Goal: Check status: Check status

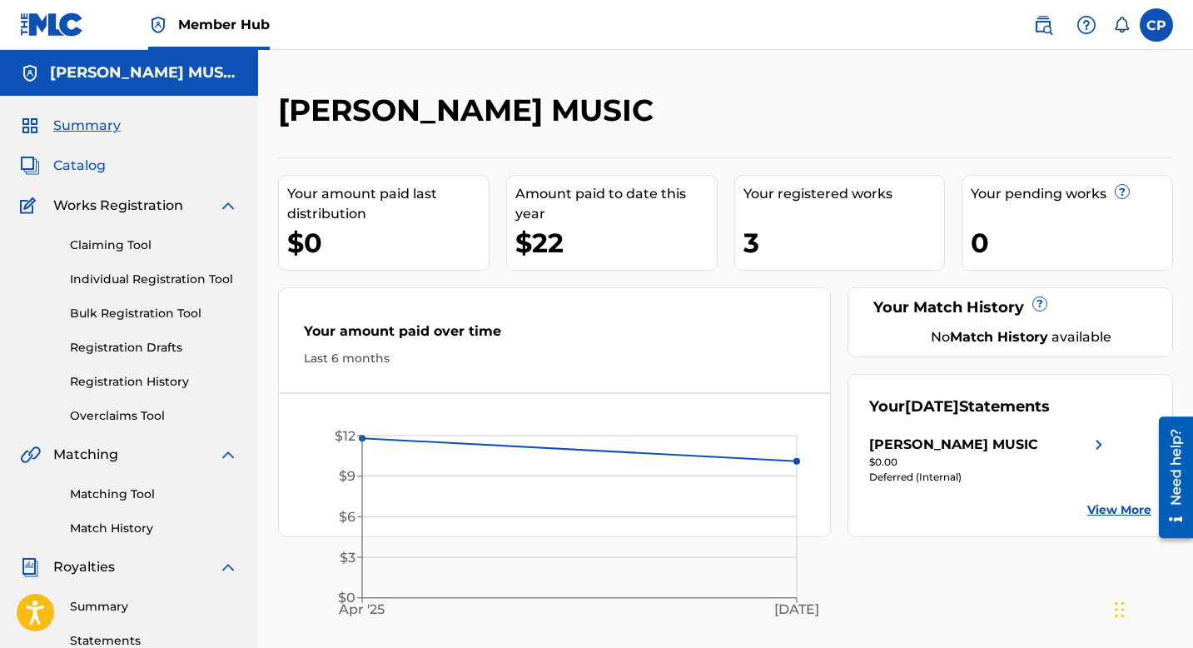
click at [94, 160] on span "Catalog" at bounding box center [79, 166] width 52 height 20
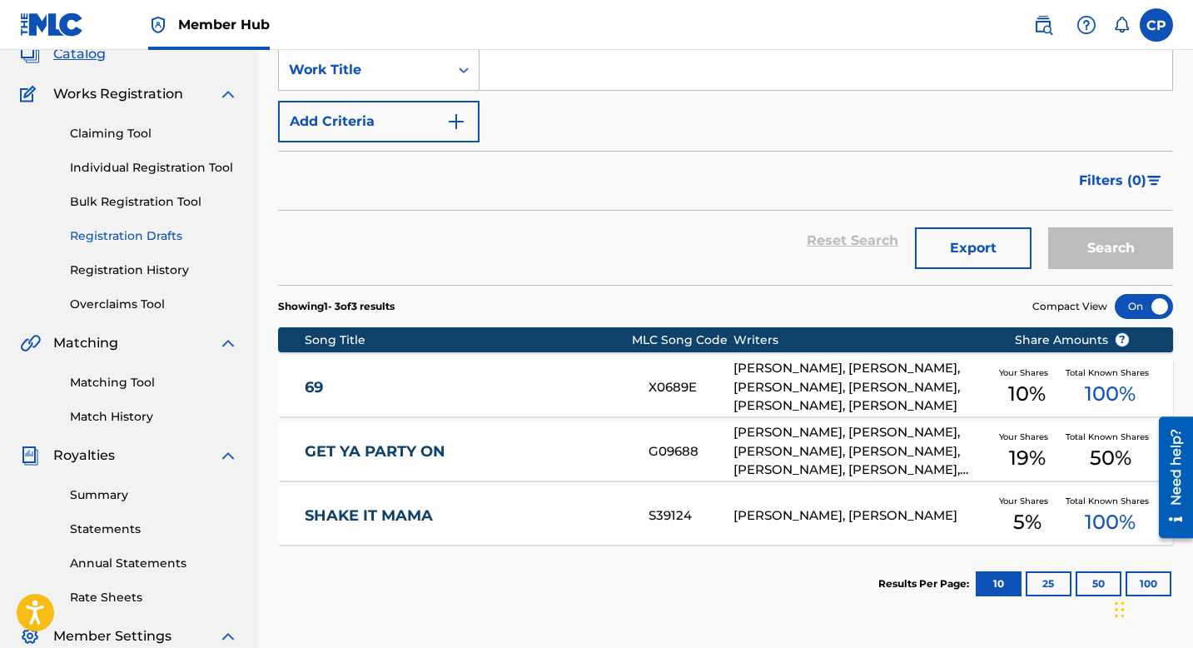
scroll to position [108, 0]
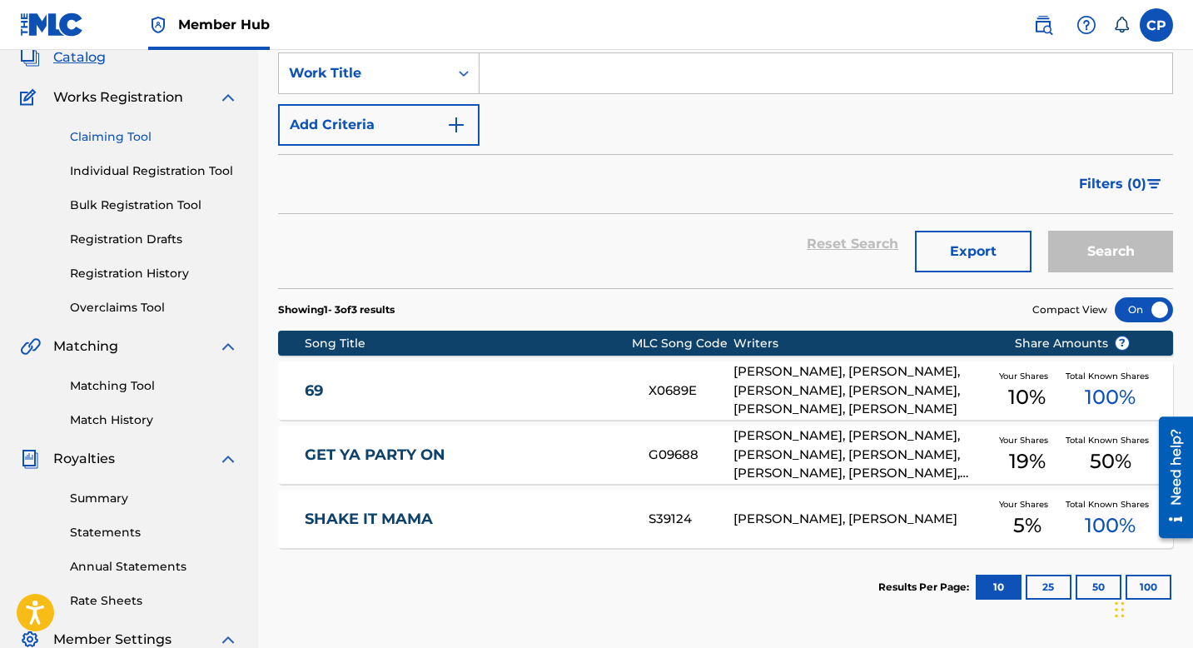
click at [125, 137] on link "Claiming Tool" at bounding box center [154, 136] width 168 height 17
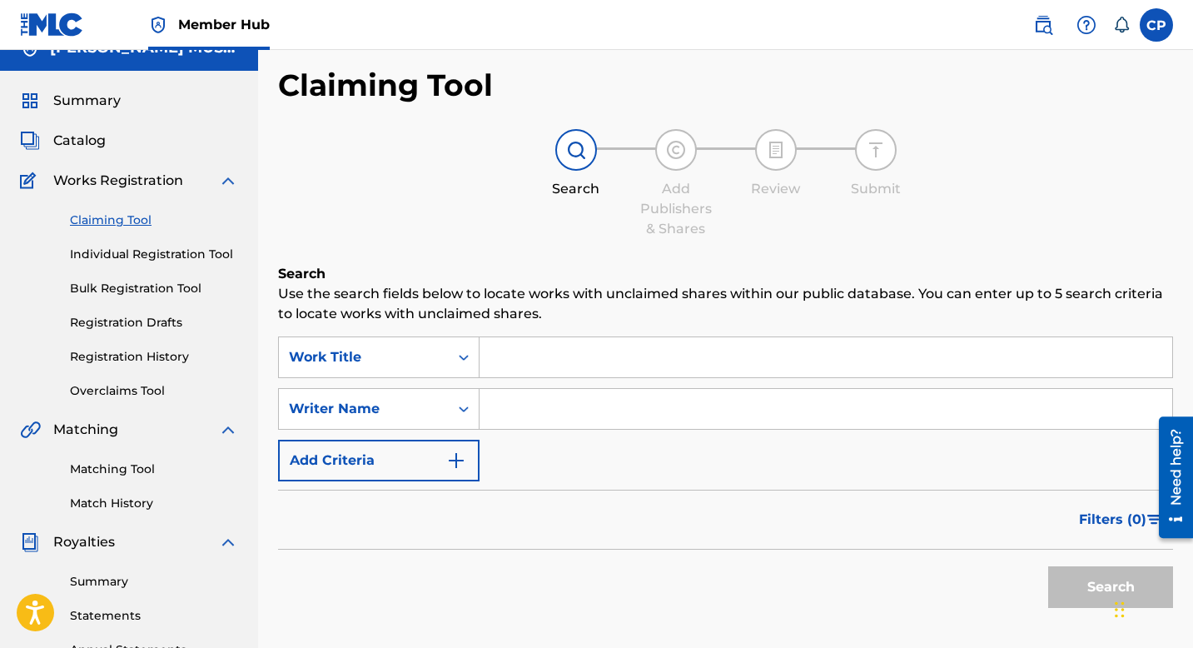
scroll to position [35, 0]
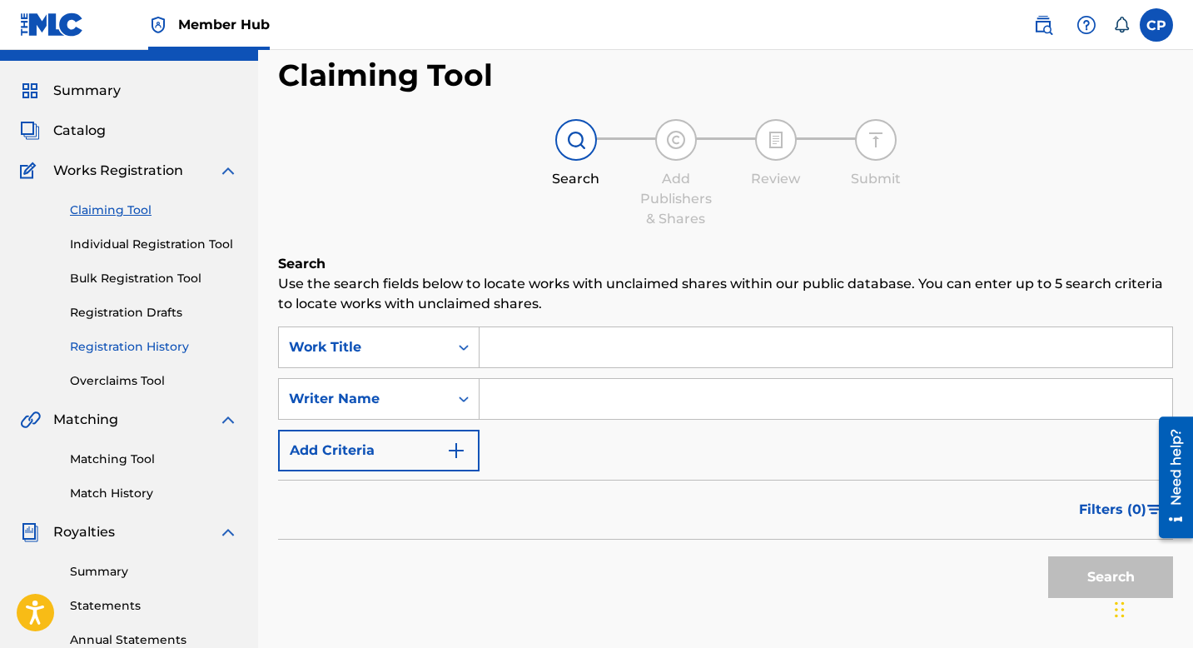
click at [168, 348] on link "Registration History" at bounding box center [154, 346] width 168 height 17
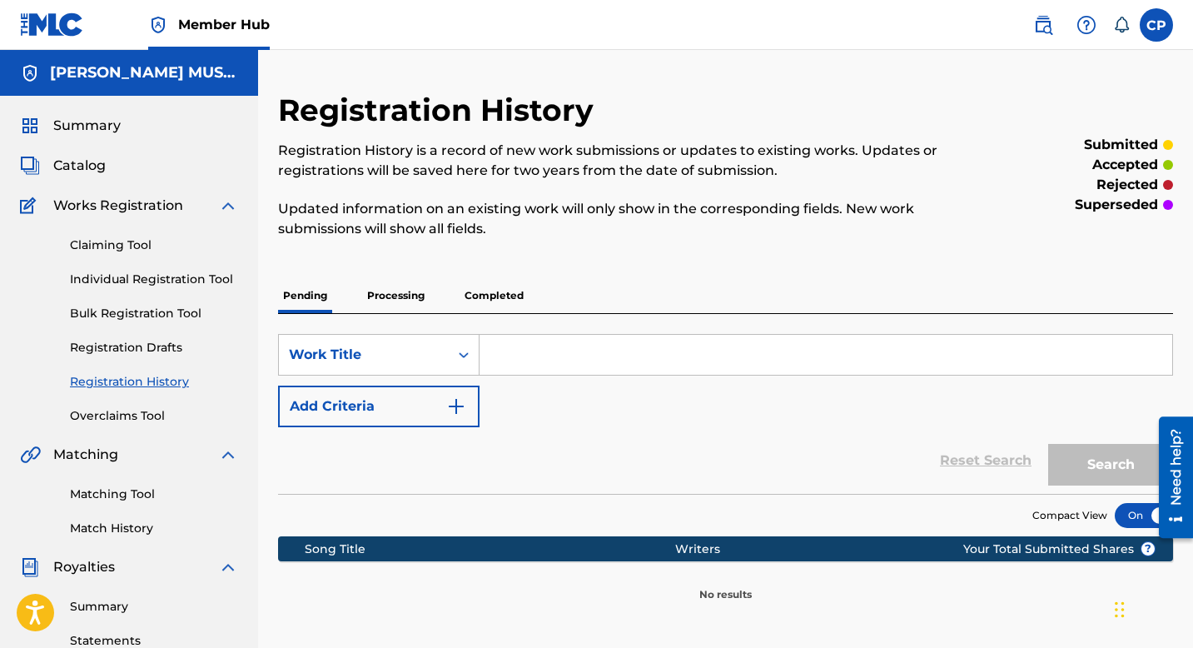
click at [414, 298] on p "Processing" at bounding box center [395, 295] width 67 height 35
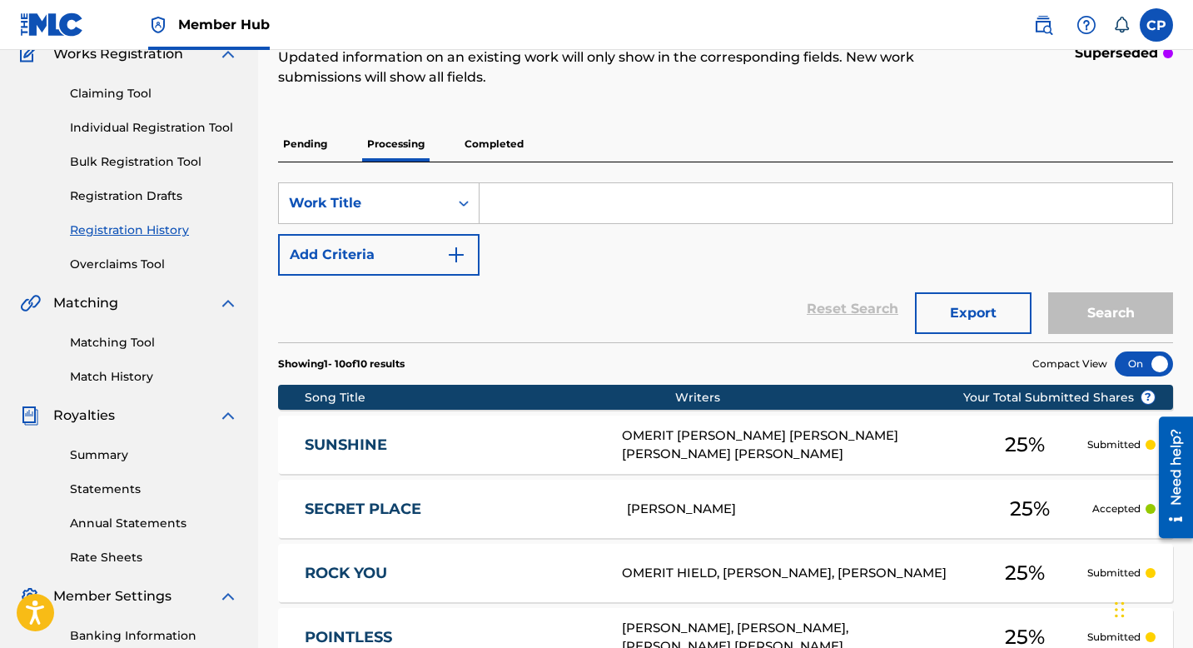
scroll to position [147, 0]
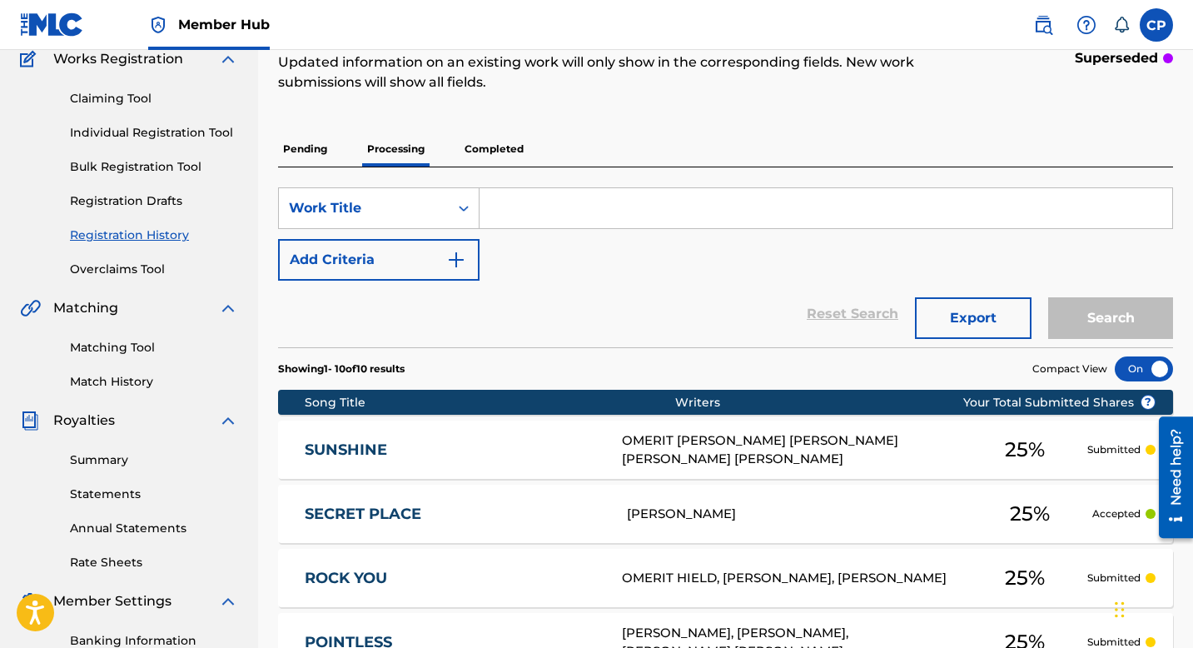
click at [479, 151] on p "Completed" at bounding box center [494, 149] width 69 height 35
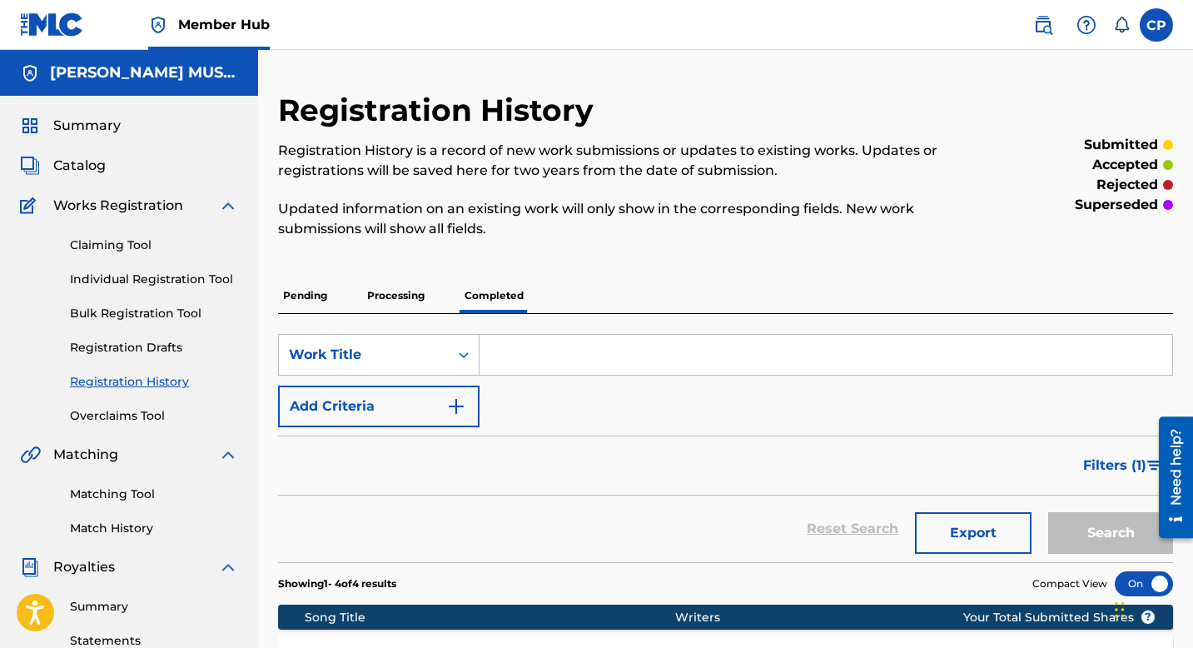
click at [400, 289] on p "Processing" at bounding box center [395, 295] width 67 height 35
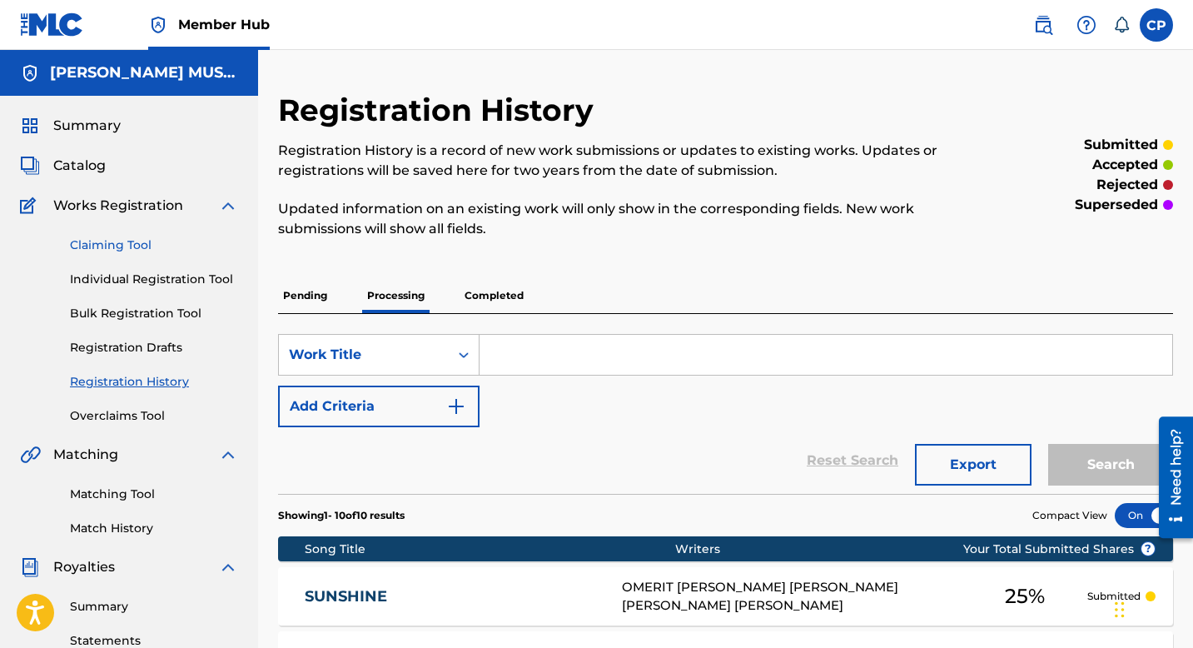
click at [130, 243] on link "Claiming Tool" at bounding box center [154, 244] width 168 height 17
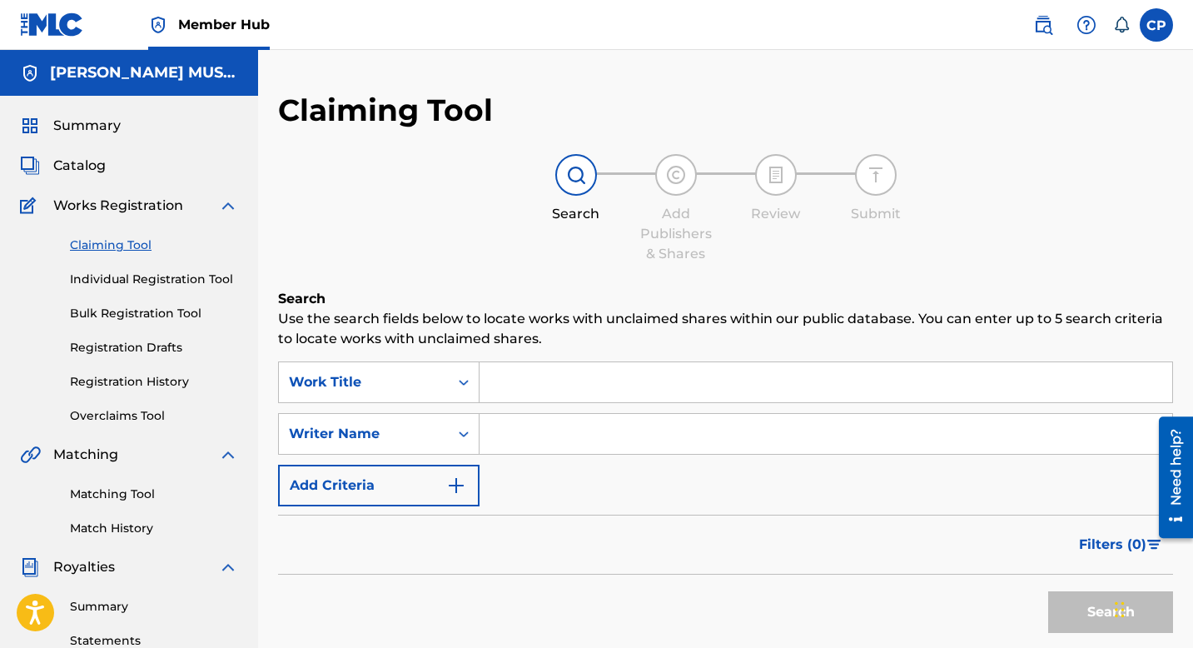
click at [492, 377] on input "Search Form" at bounding box center [826, 382] width 693 height 40
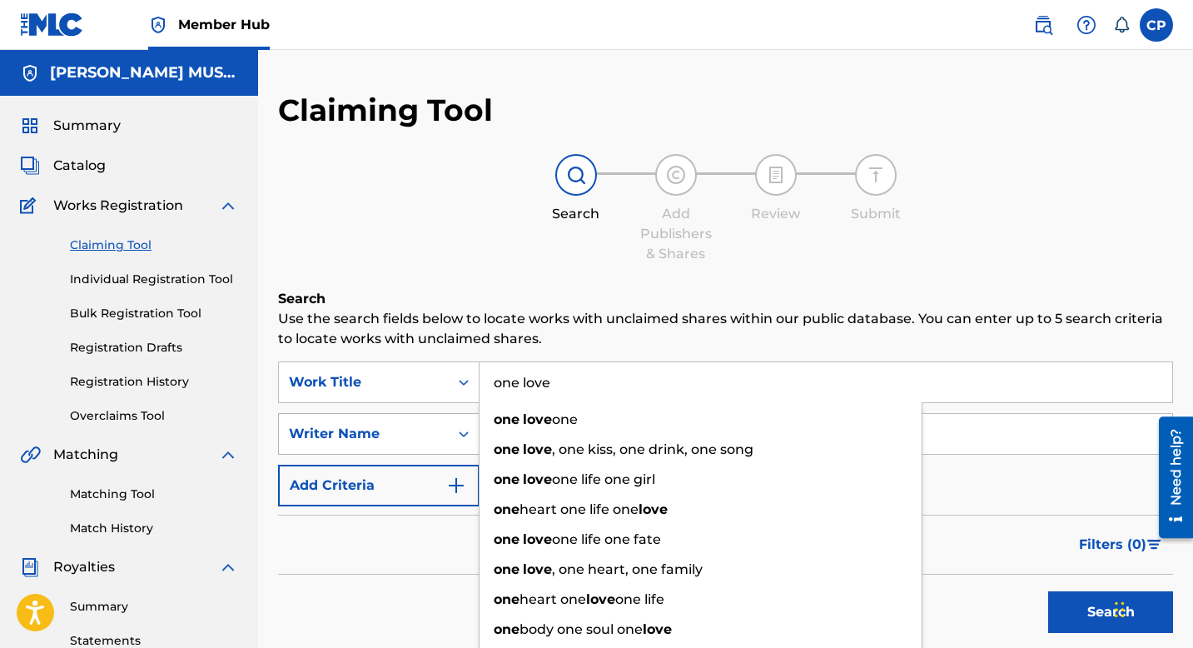
type input "one love"
click at [459, 431] on div "Writer Name" at bounding box center [378, 434] width 201 height 42
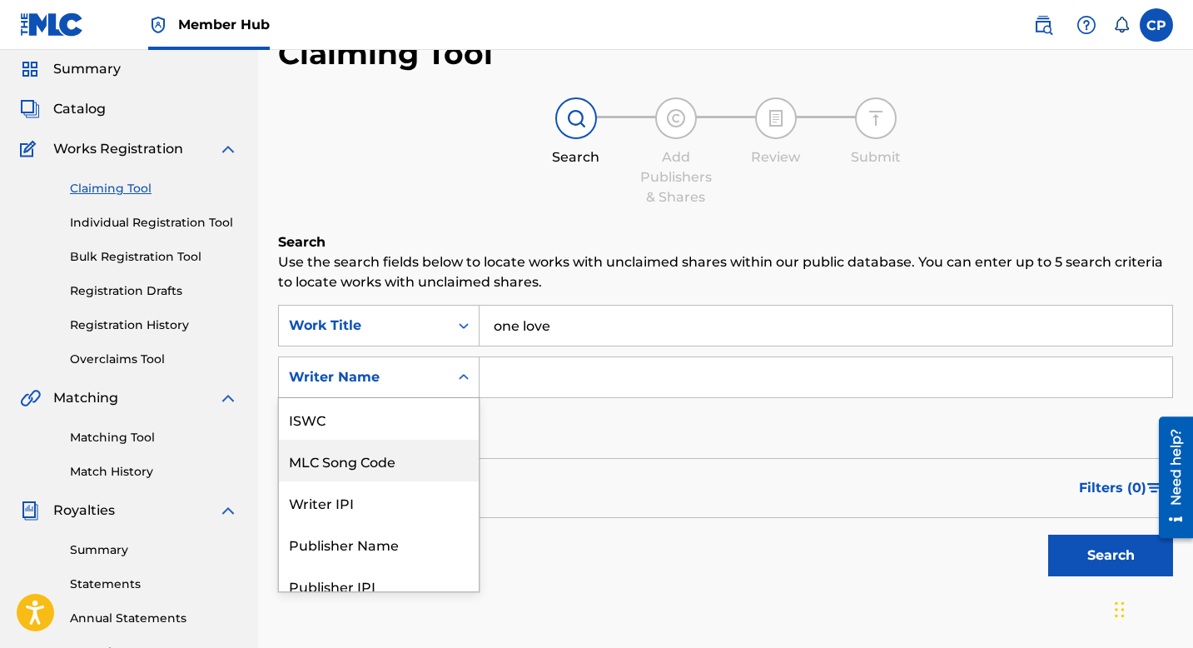
scroll to position [42, 0]
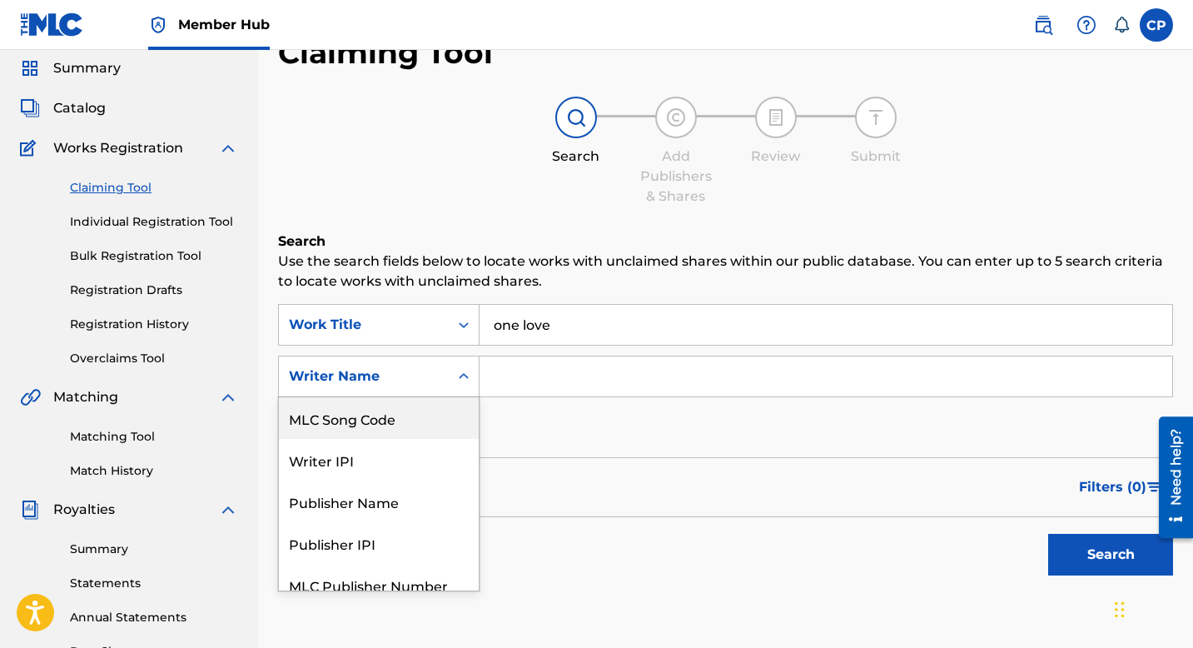
click at [498, 381] on input "Search Form" at bounding box center [826, 376] width 693 height 40
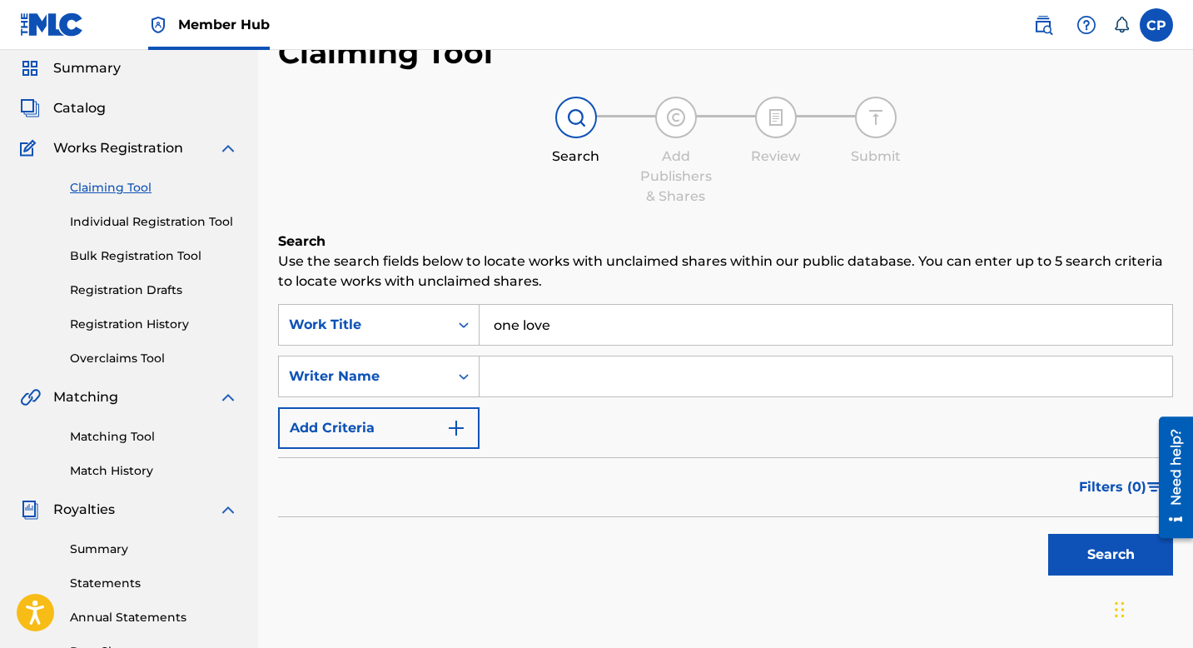
type input "Marvin Prosper"
click at [1096, 540] on button "Search" at bounding box center [1110, 555] width 125 height 42
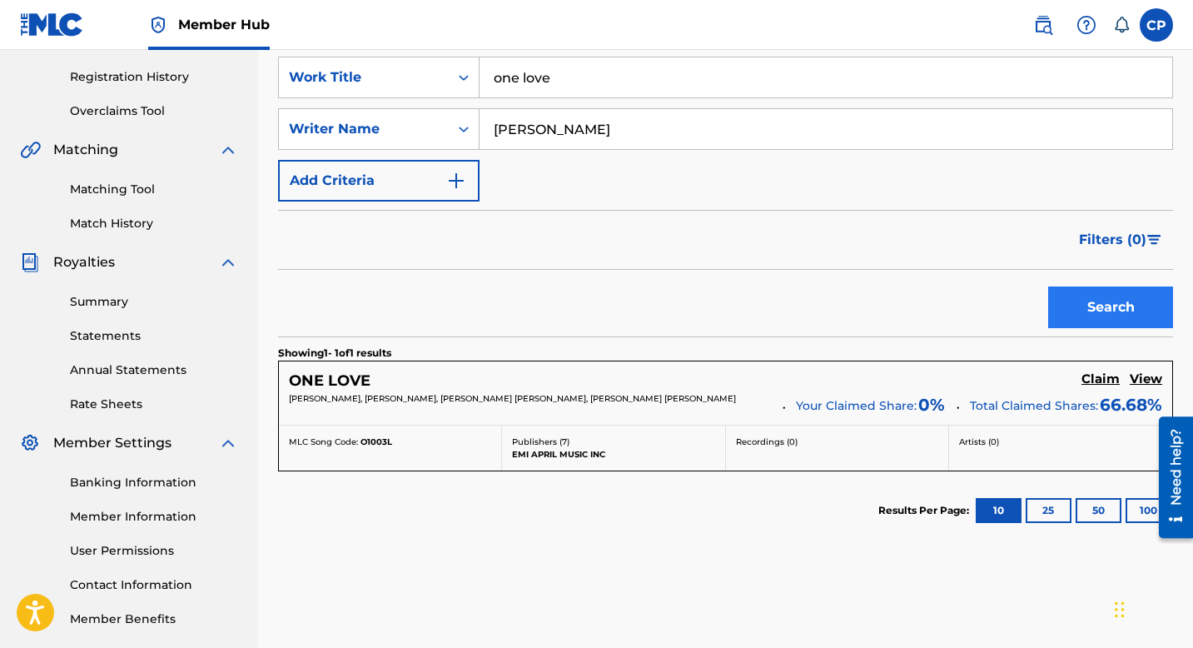
scroll to position [385, 0]
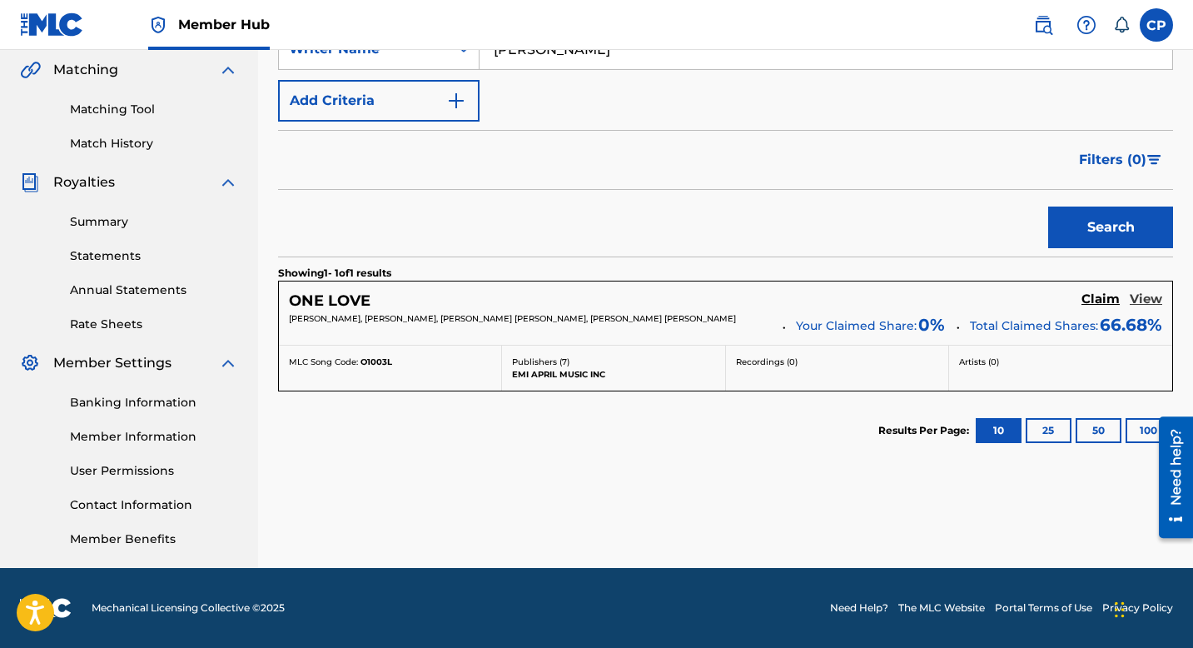
click at [1151, 302] on h5 "View" at bounding box center [1146, 299] width 32 height 16
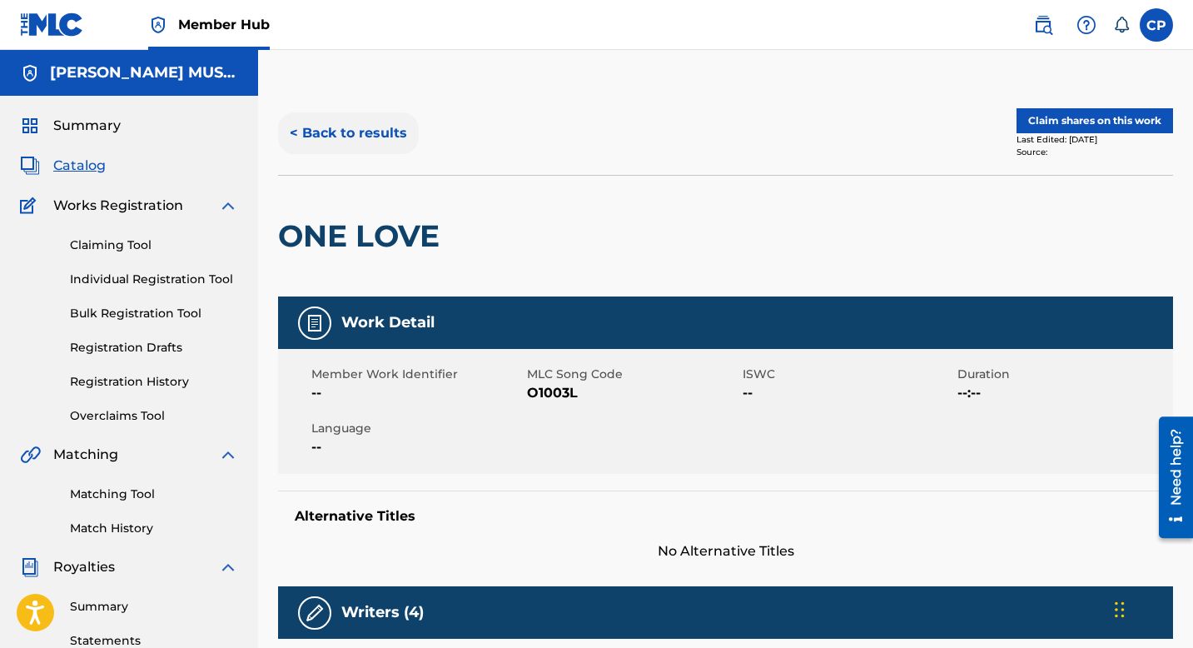
click at [364, 132] on button "< Back to results" at bounding box center [348, 133] width 141 height 42
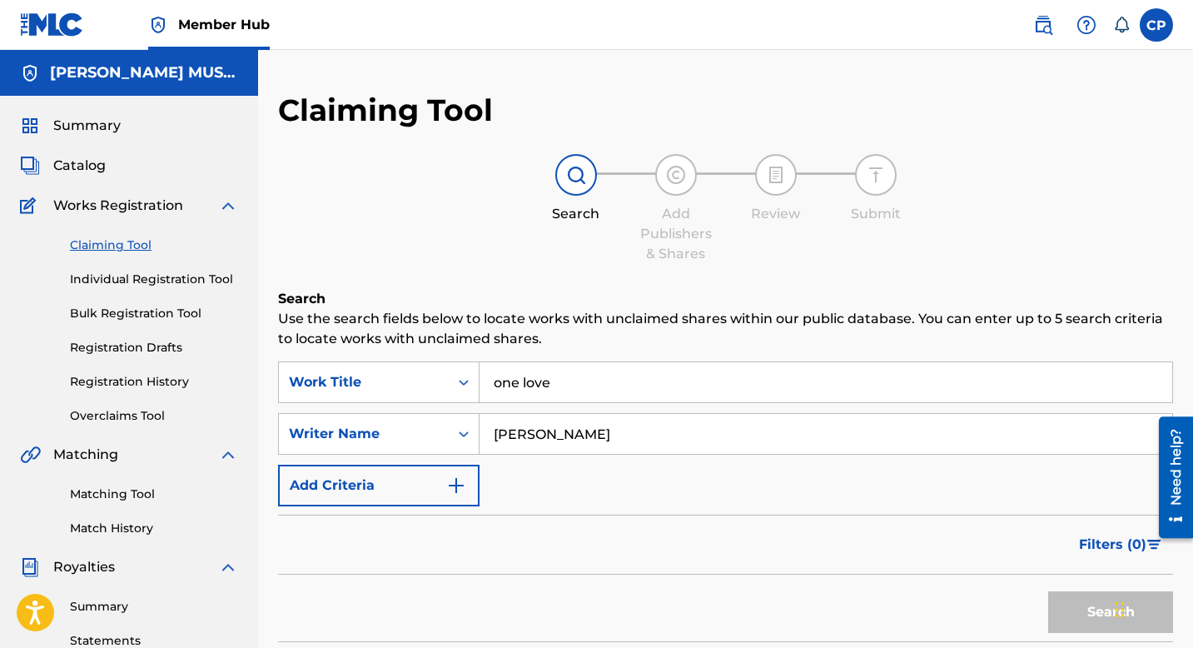
scroll to position [385, 0]
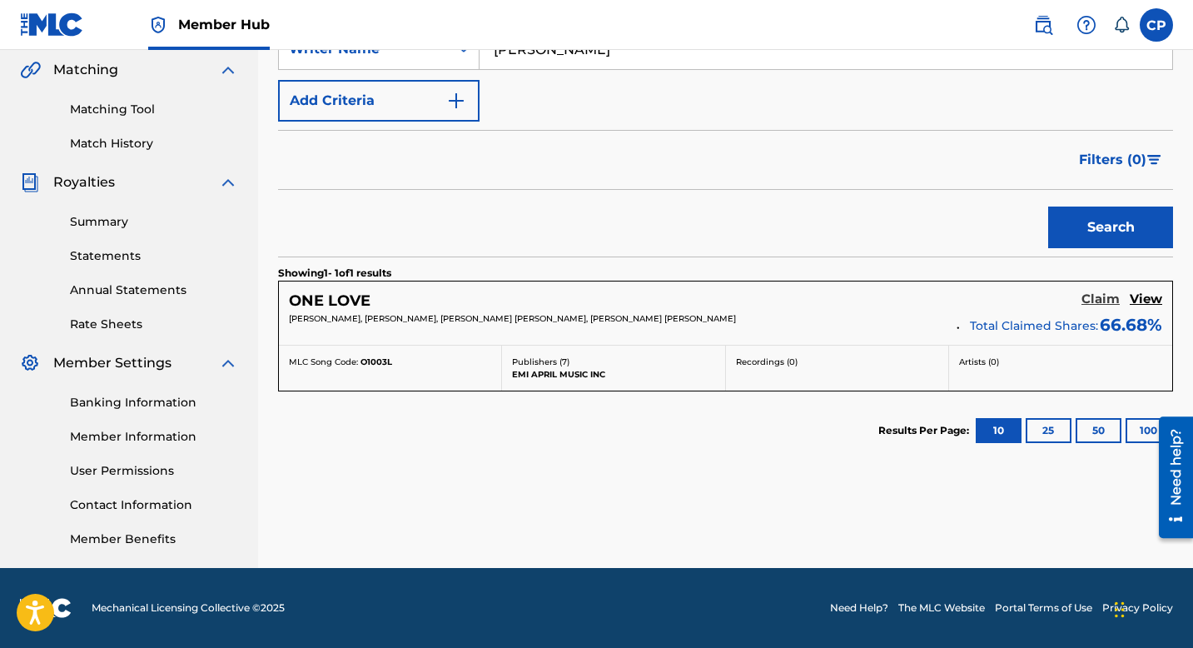
click at [1094, 299] on h5 "Claim" at bounding box center [1100, 299] width 38 height 16
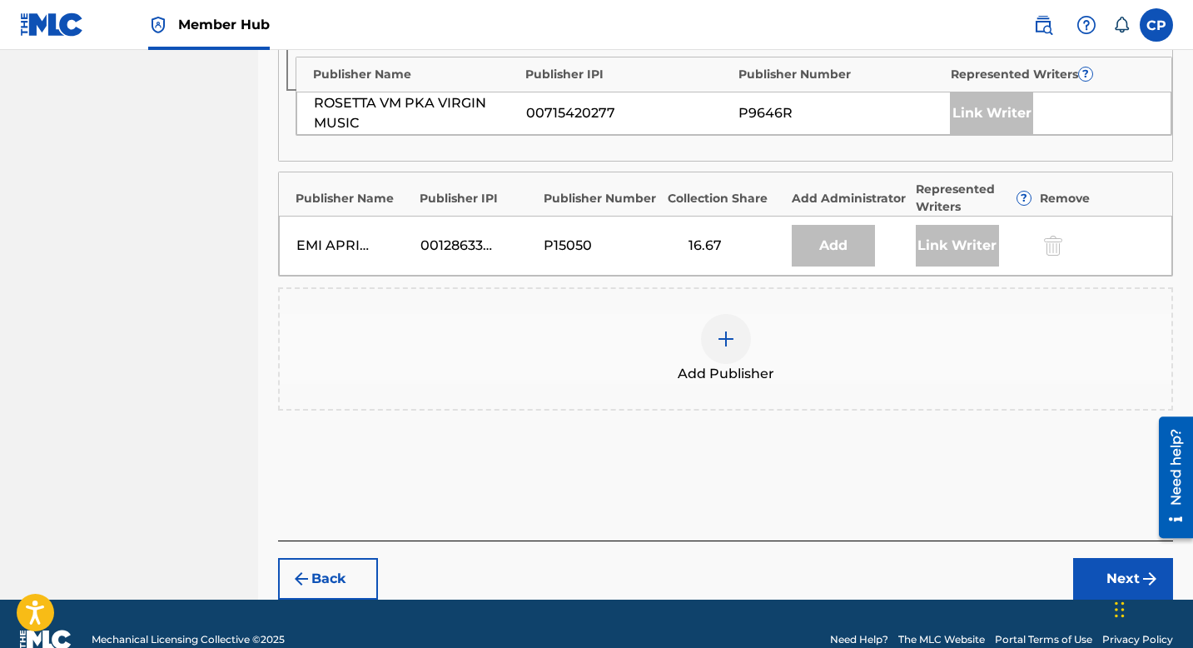
scroll to position [952, 0]
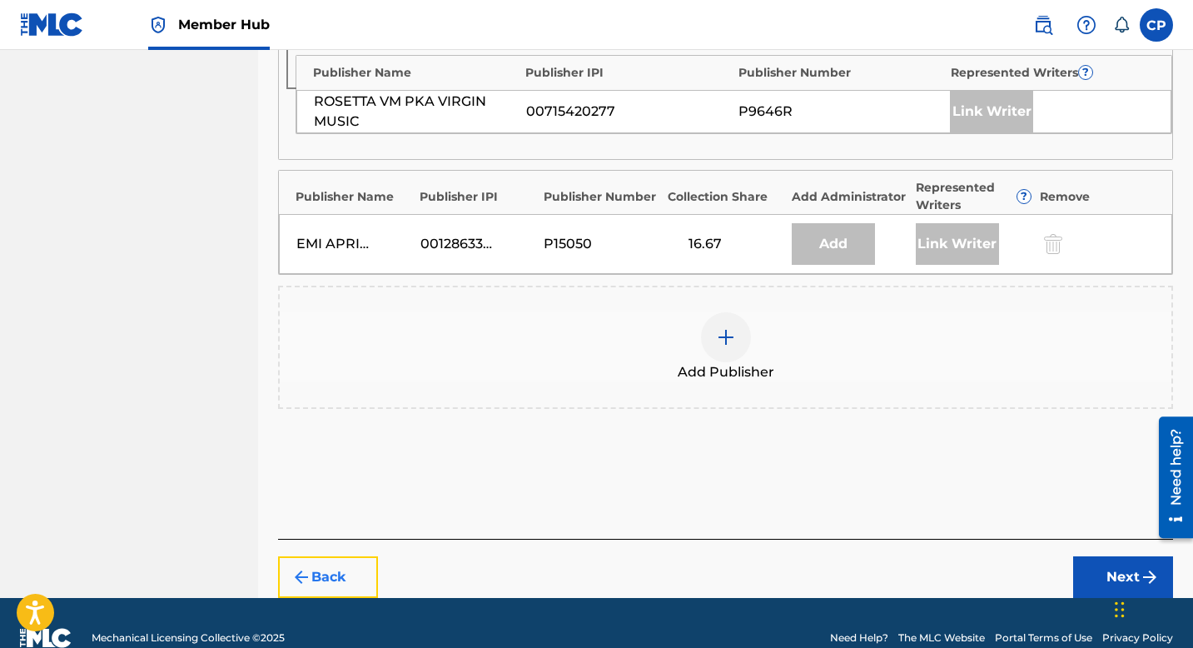
click at [342, 574] on button "Back" at bounding box center [328, 577] width 100 height 42
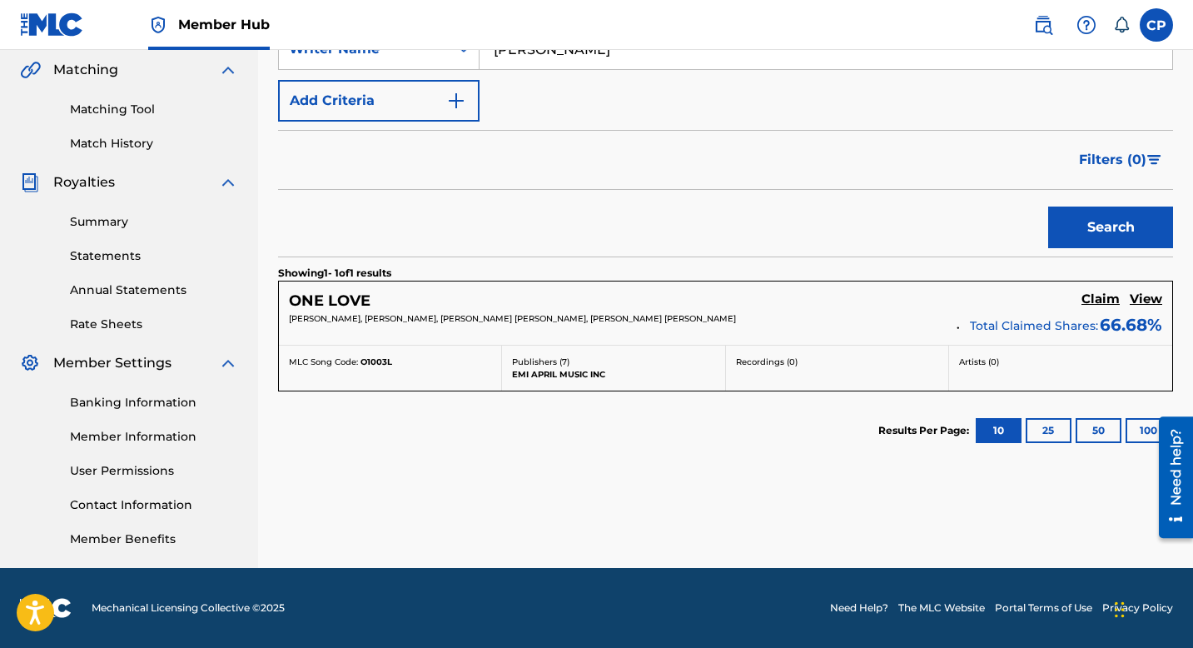
scroll to position [385, 0]
click at [1149, 297] on h5 "View" at bounding box center [1146, 299] width 32 height 16
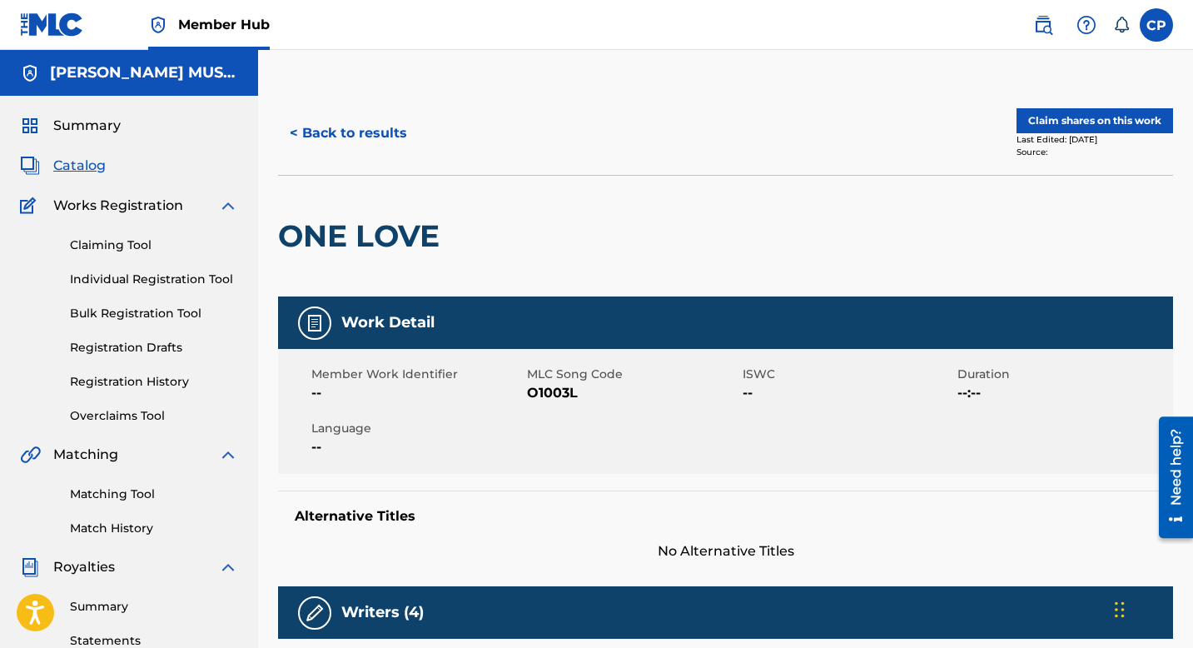
click at [88, 165] on span "Catalog" at bounding box center [79, 166] width 52 height 20
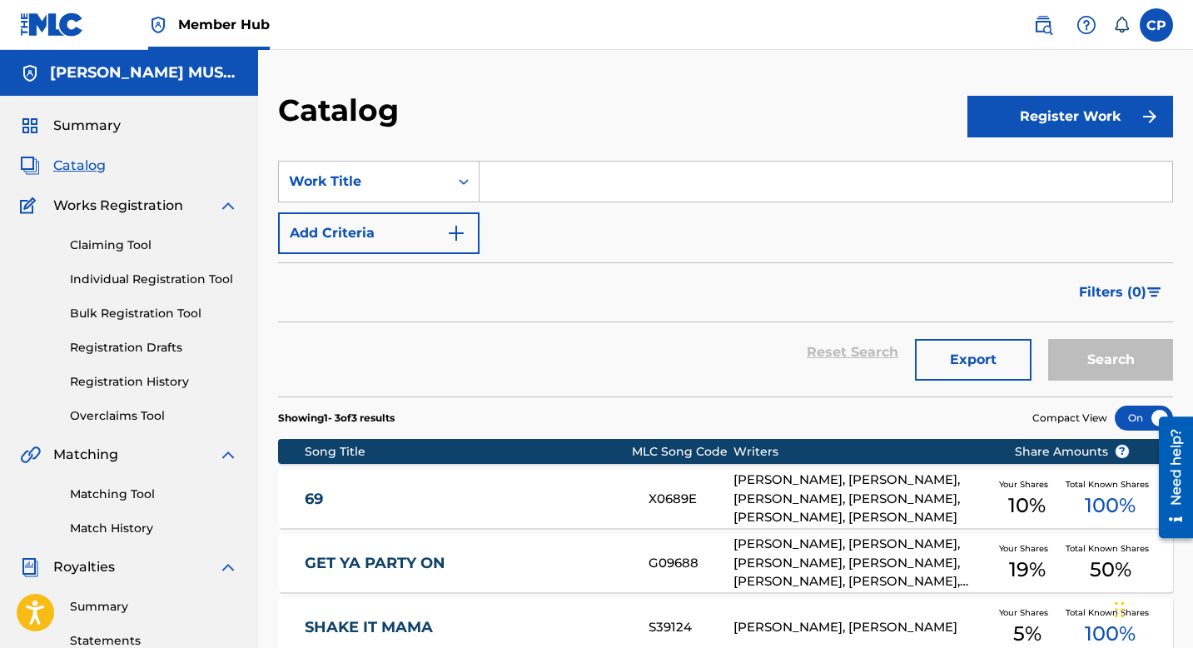
click at [160, 370] on div "Claiming Tool Individual Registration Tool Bulk Registration Tool Registration …" at bounding box center [129, 320] width 218 height 209
click at [161, 375] on link "Registration History" at bounding box center [154, 381] width 168 height 17
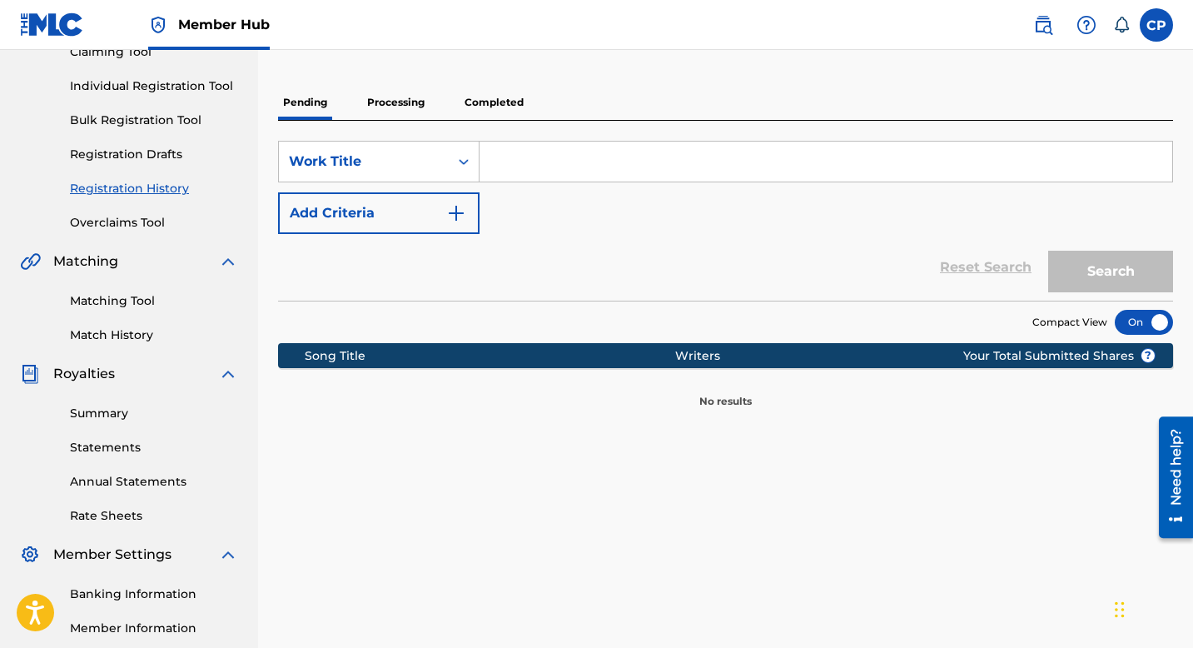
scroll to position [226, 0]
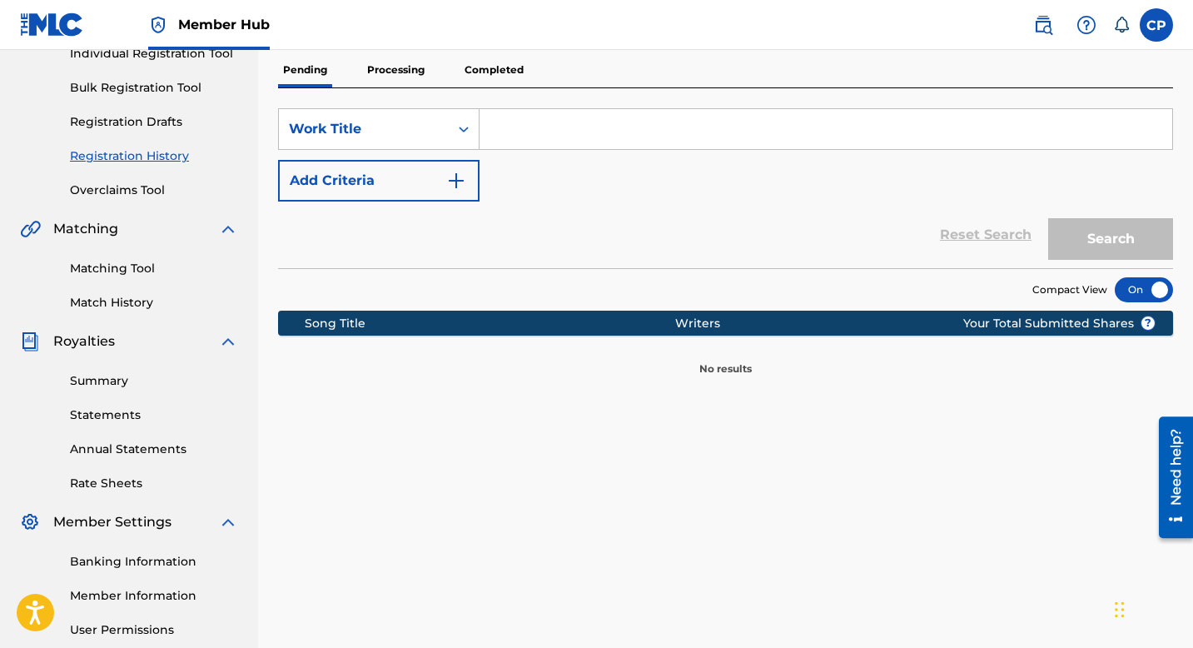
click at [390, 67] on p "Processing" at bounding box center [395, 69] width 67 height 35
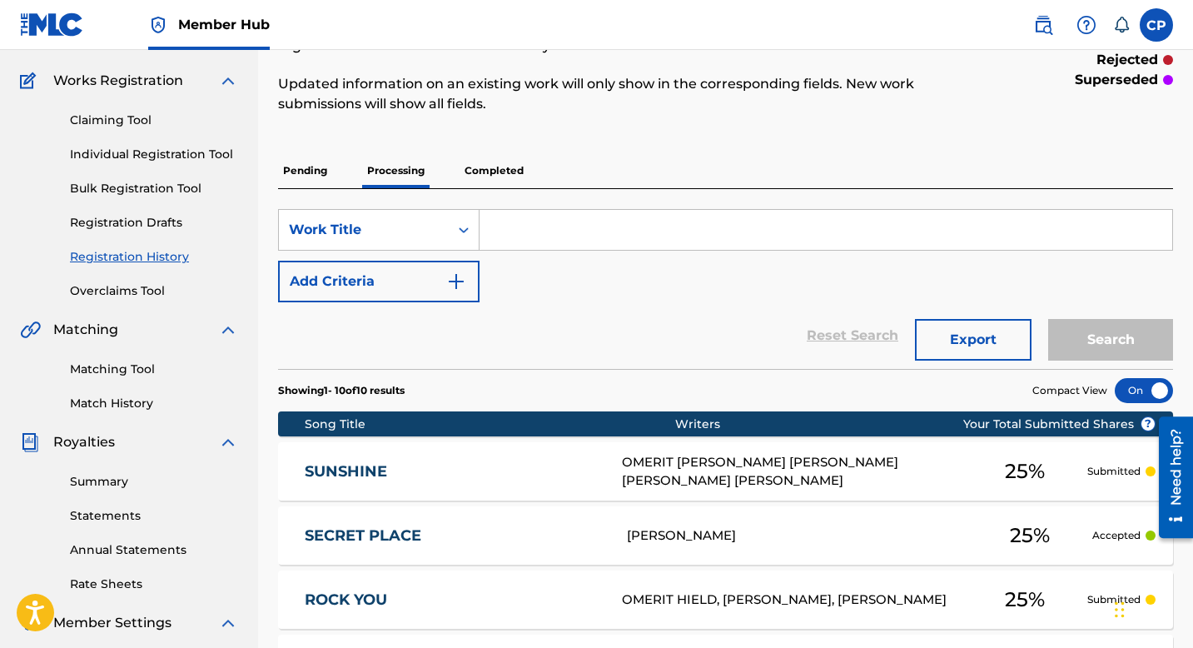
scroll to position [107, 0]
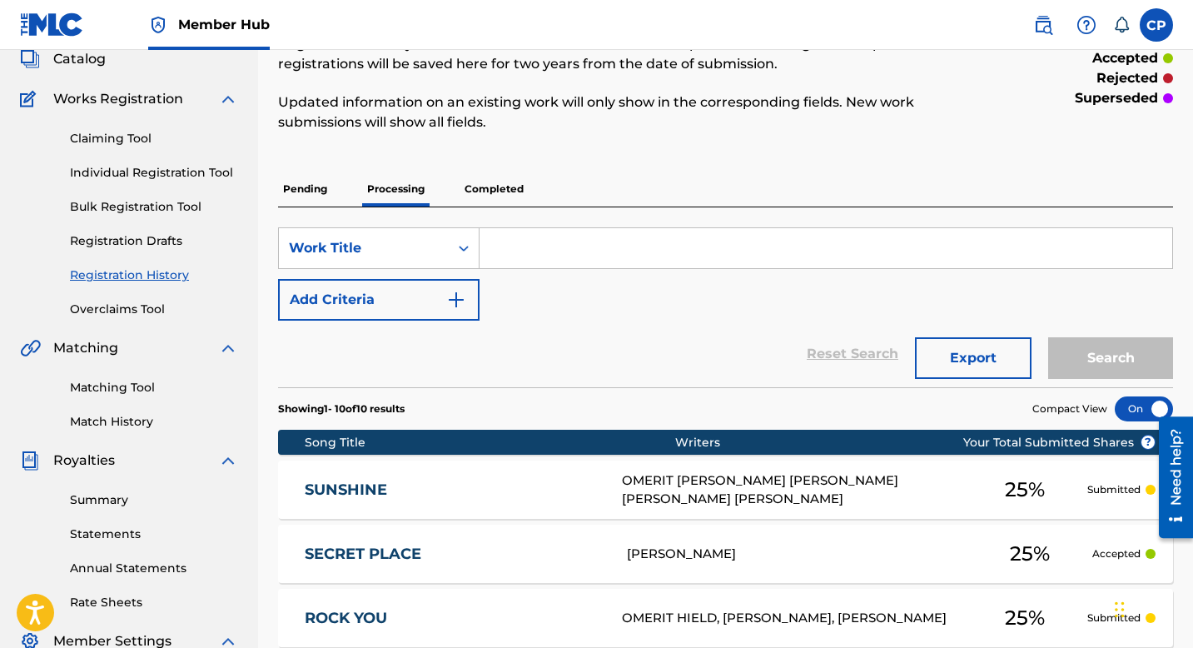
click at [474, 190] on p "Completed" at bounding box center [494, 189] width 69 height 35
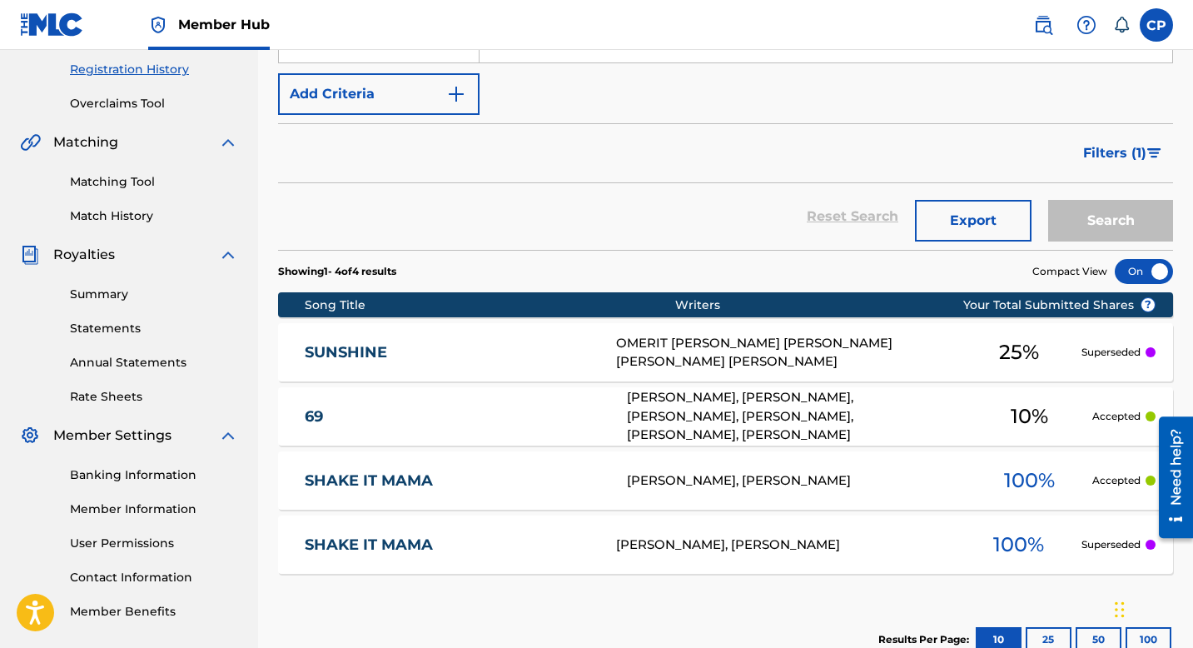
scroll to position [315, 0]
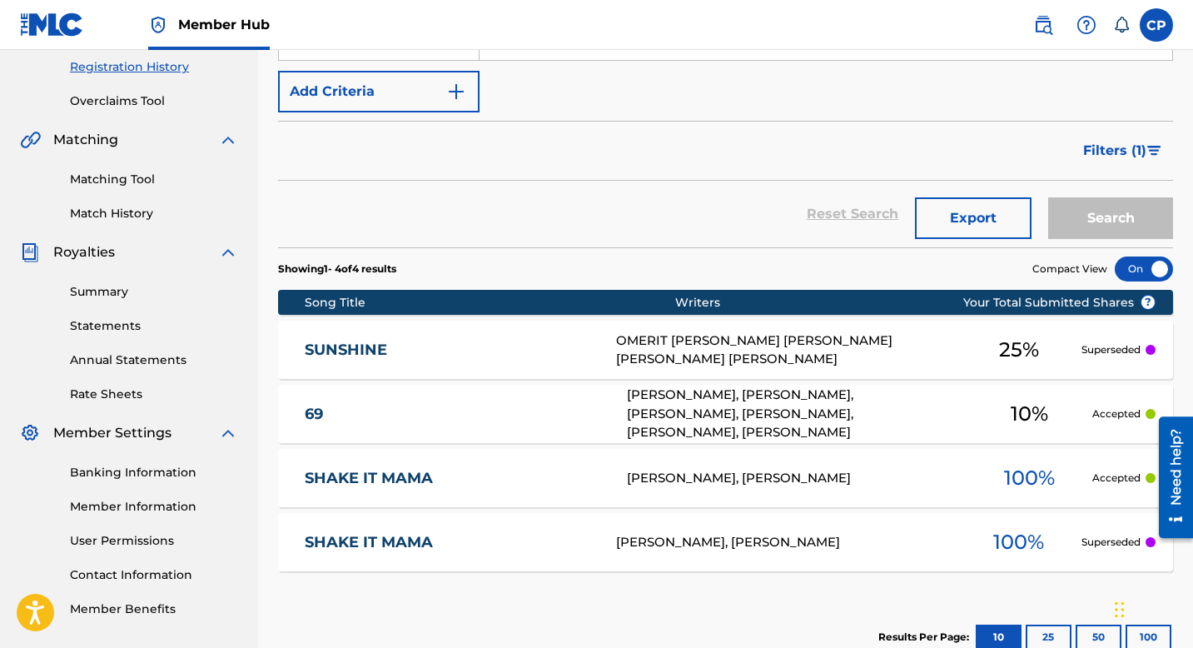
click at [611, 348] on div "SUNSHINE" at bounding box center [460, 350] width 311 height 19
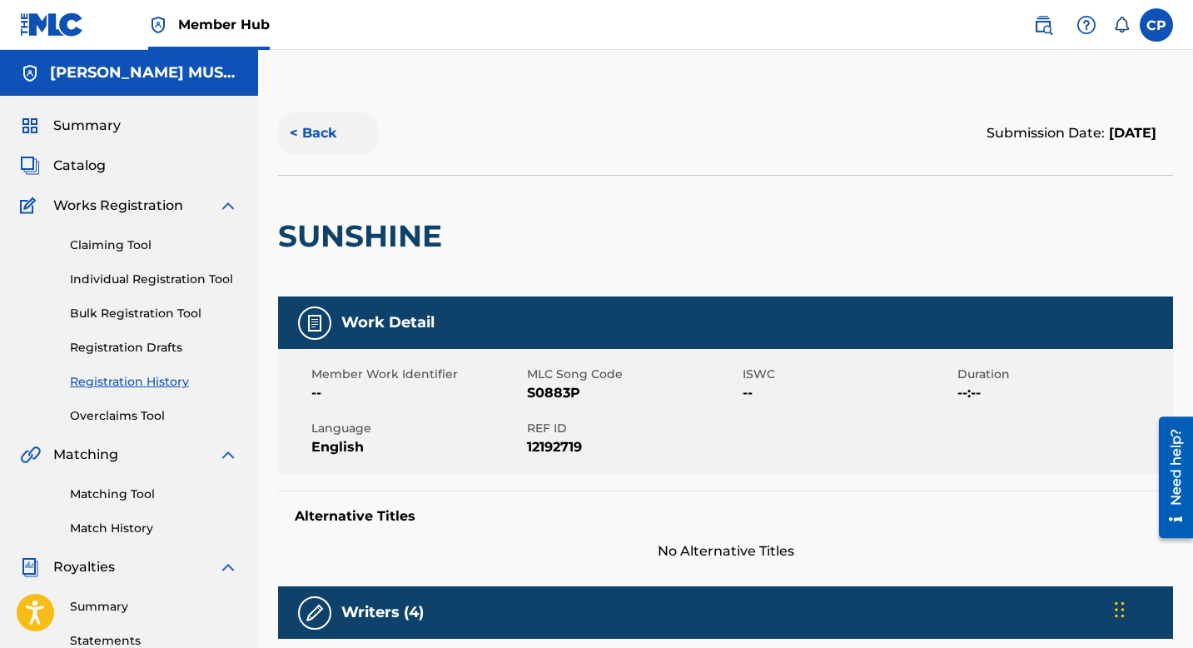
click at [319, 137] on button "< Back" at bounding box center [328, 133] width 100 height 42
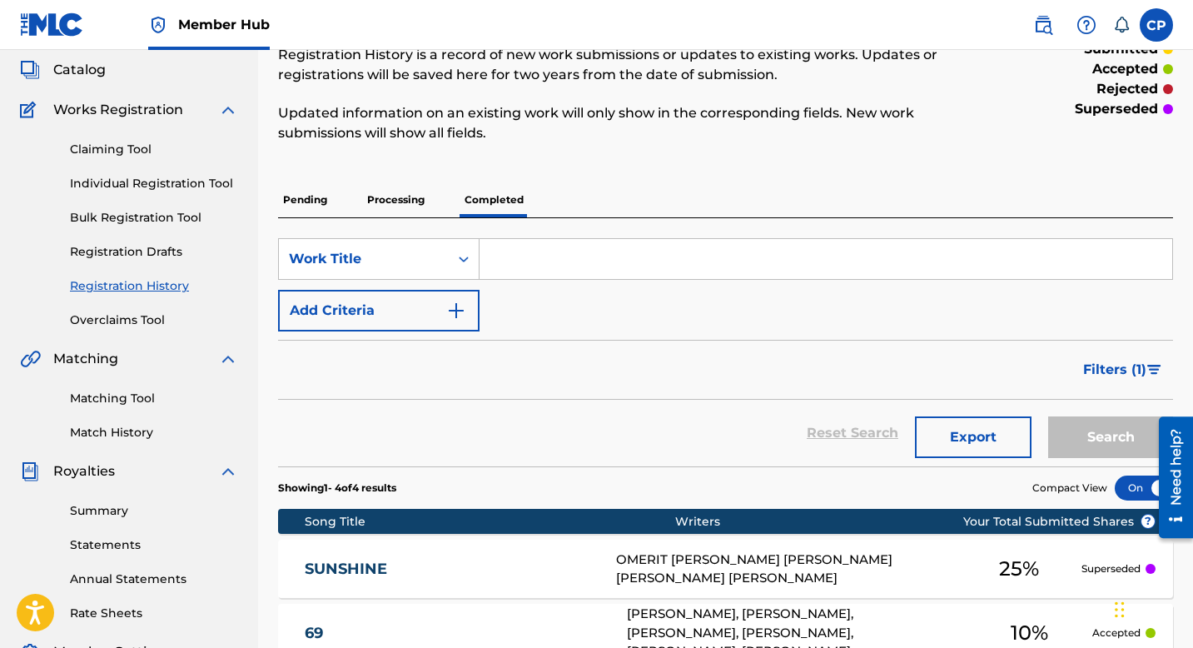
scroll to position [83, 0]
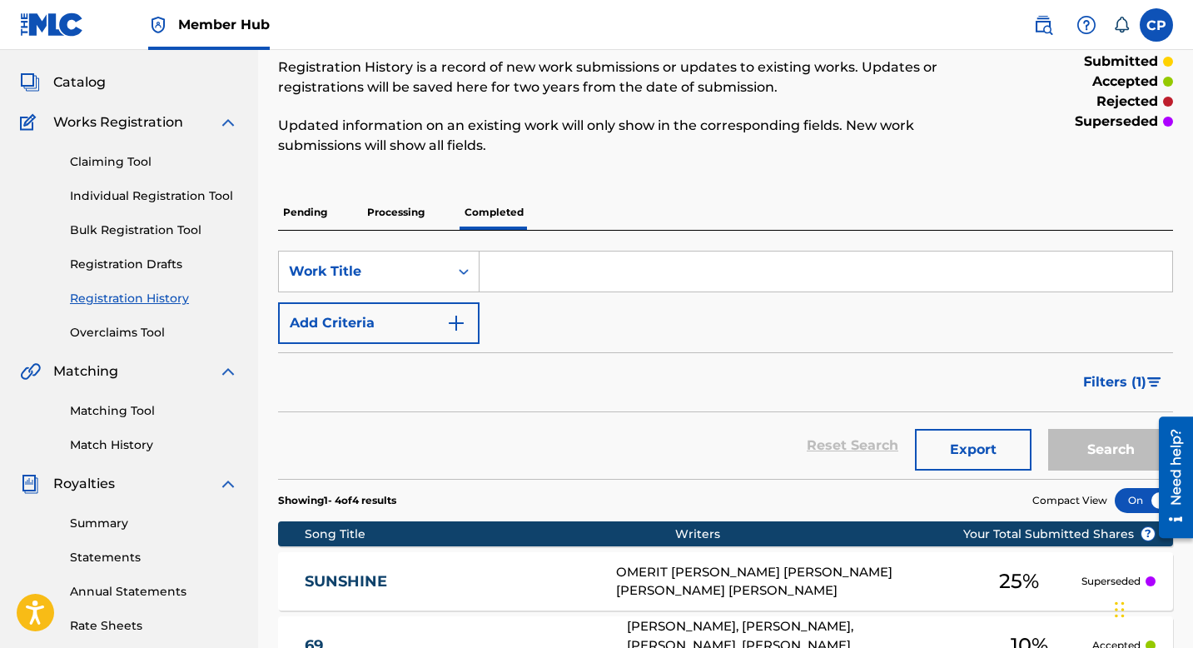
click at [405, 209] on p "Processing" at bounding box center [395, 212] width 67 height 35
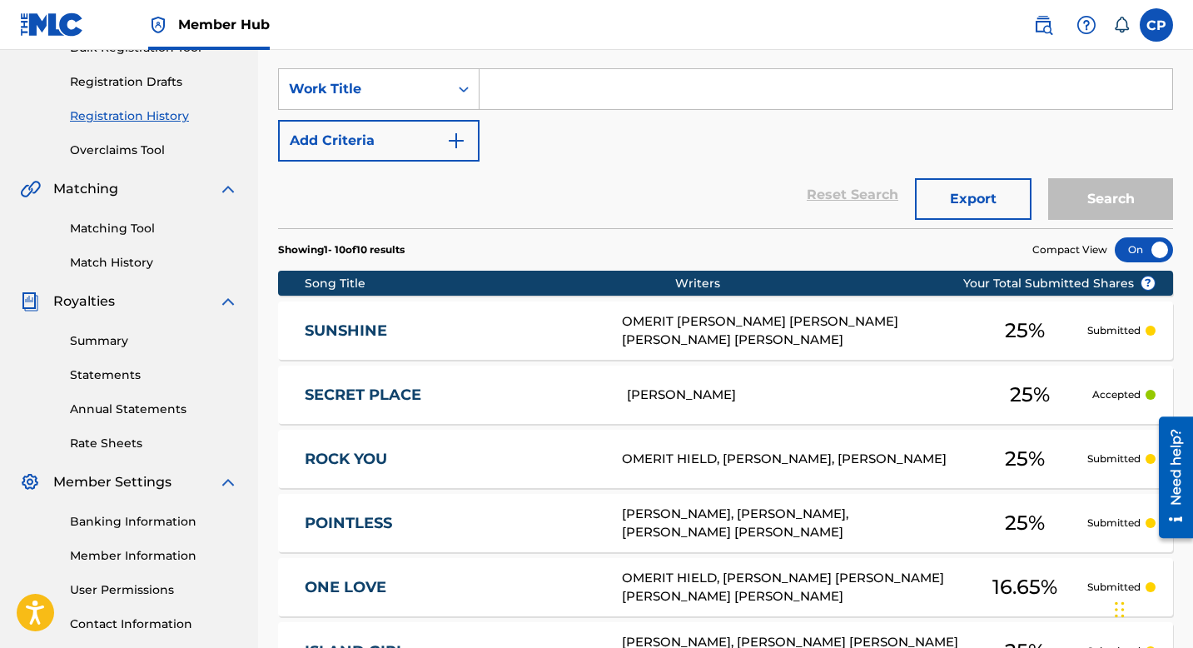
scroll to position [264, 0]
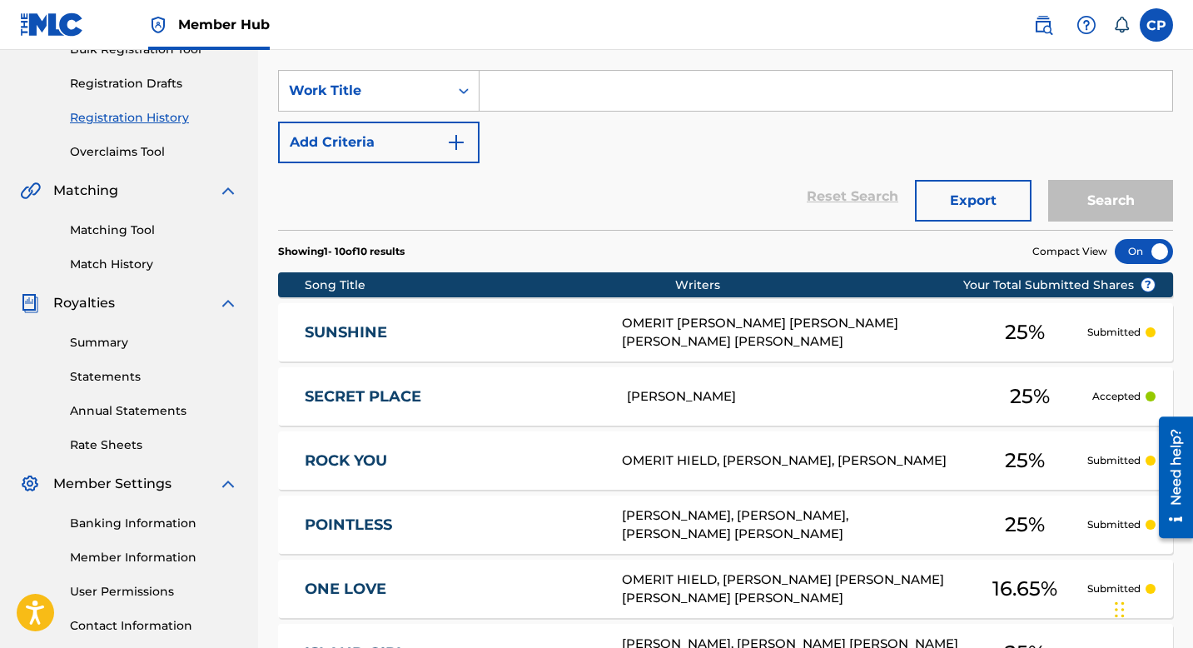
click at [492, 326] on link "SUNSHINE" at bounding box center [452, 332] width 295 height 19
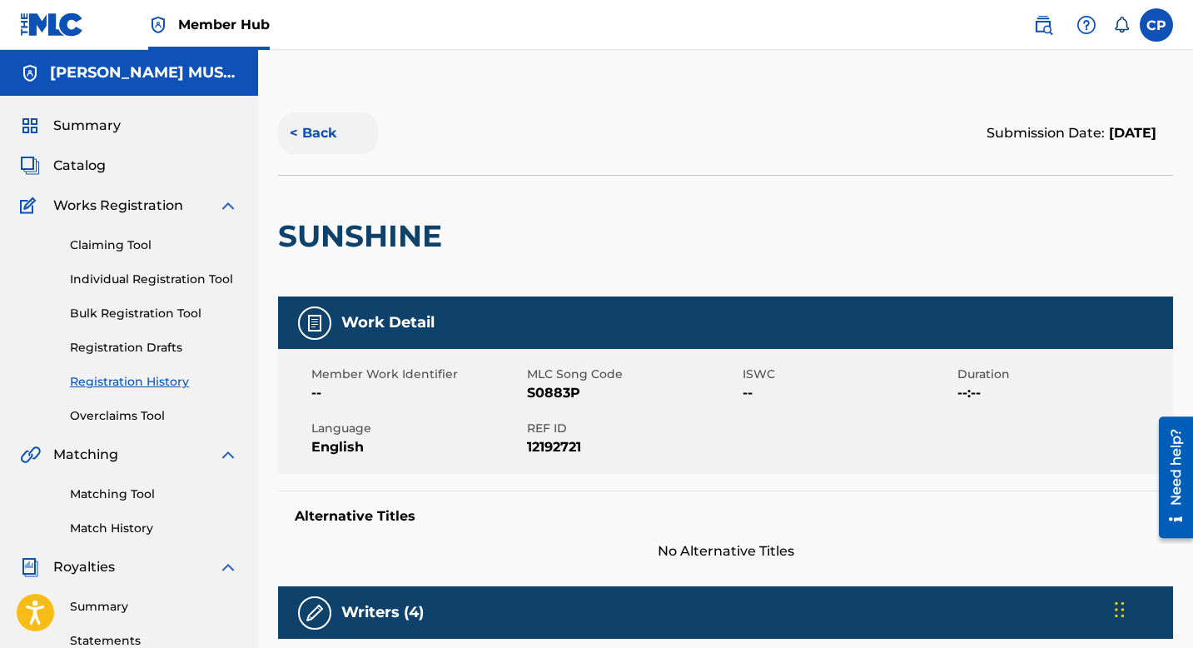
click at [318, 136] on button "< Back" at bounding box center [328, 133] width 100 height 42
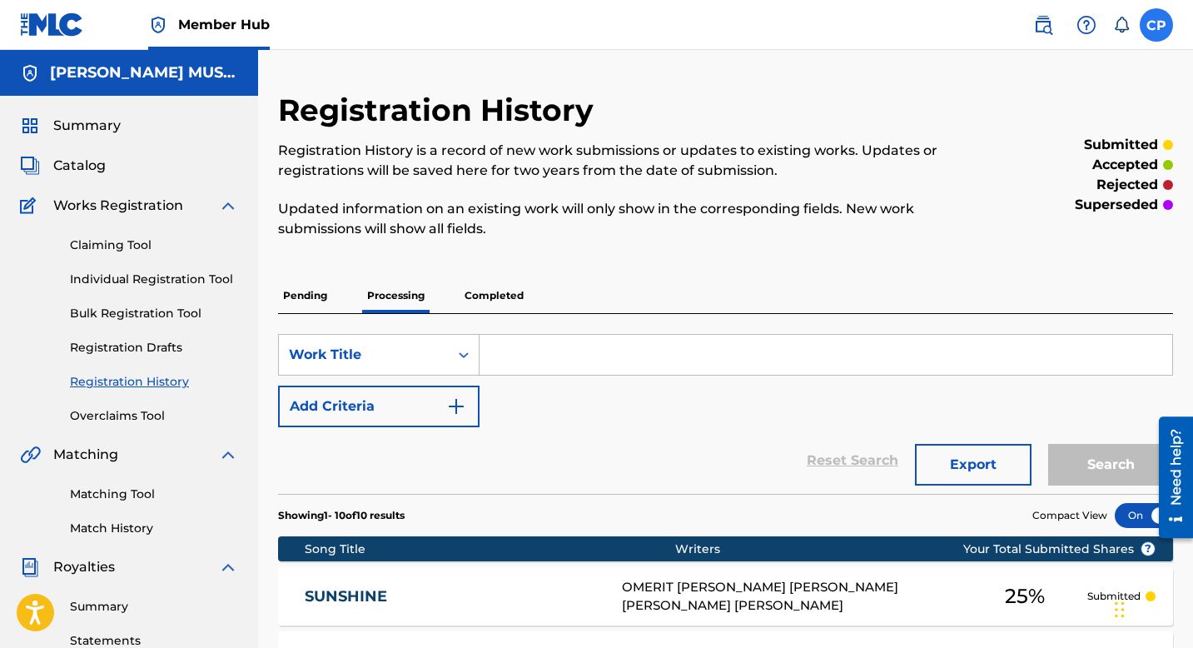
click at [1160, 25] on label at bounding box center [1156, 24] width 33 height 33
click at [1156, 25] on input "CP CEDRIC POITIER mrpoitierpresents@gmail.com Notification Preferences Profile …" at bounding box center [1156, 25] width 0 height 0
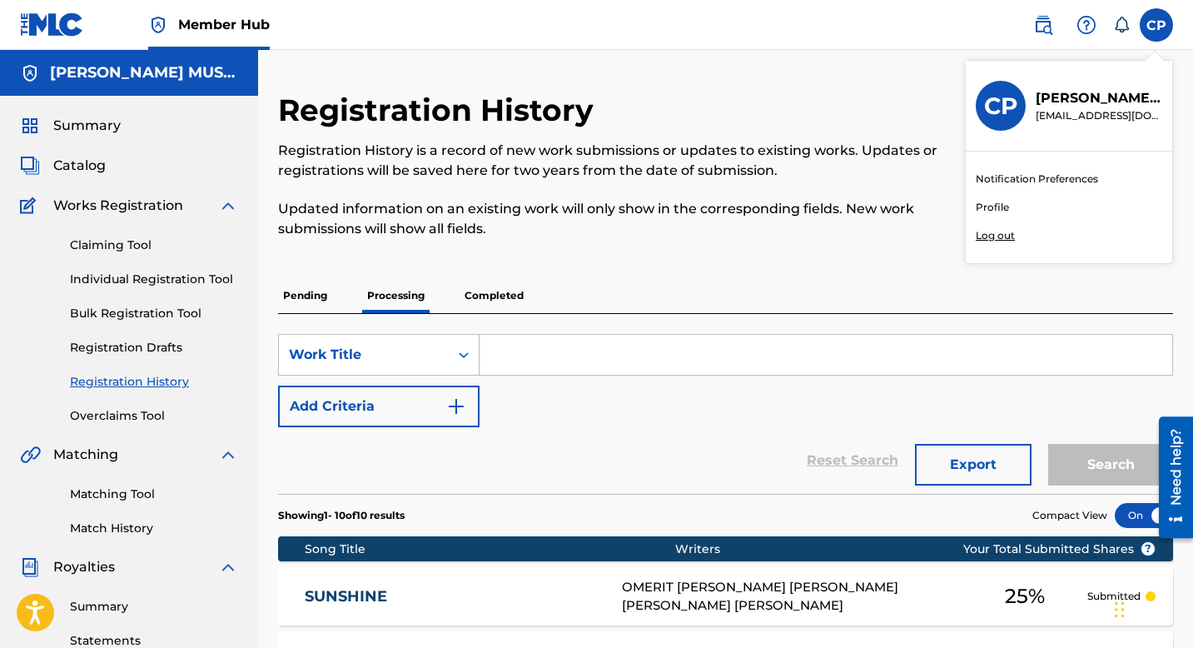
click at [987, 236] on p "Log out" at bounding box center [995, 235] width 39 height 15
click at [1156, 25] on input "CP CEDRIC POITIER mrpoitierpresents@gmail.com Notification Preferences Profile …" at bounding box center [1156, 25] width 0 height 0
